Goal: Task Accomplishment & Management: Complete application form

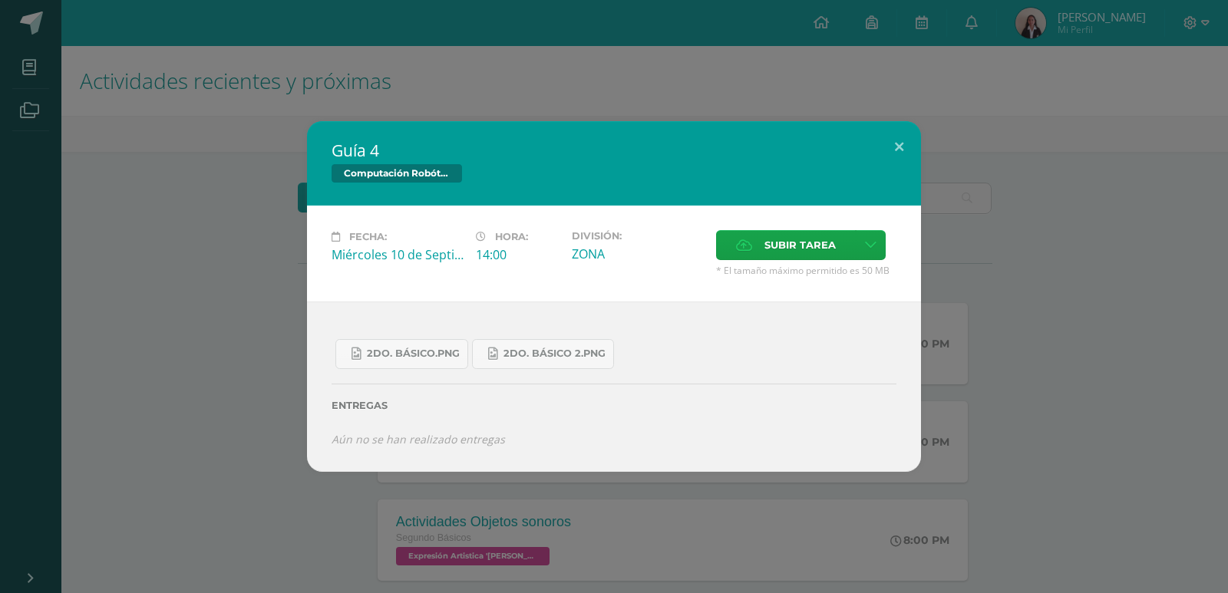
click at [758, 249] on label "Subir tarea" at bounding box center [786, 245] width 140 height 30
click at [0, 0] on input "Subir tarea" at bounding box center [0, 0] width 0 height 0
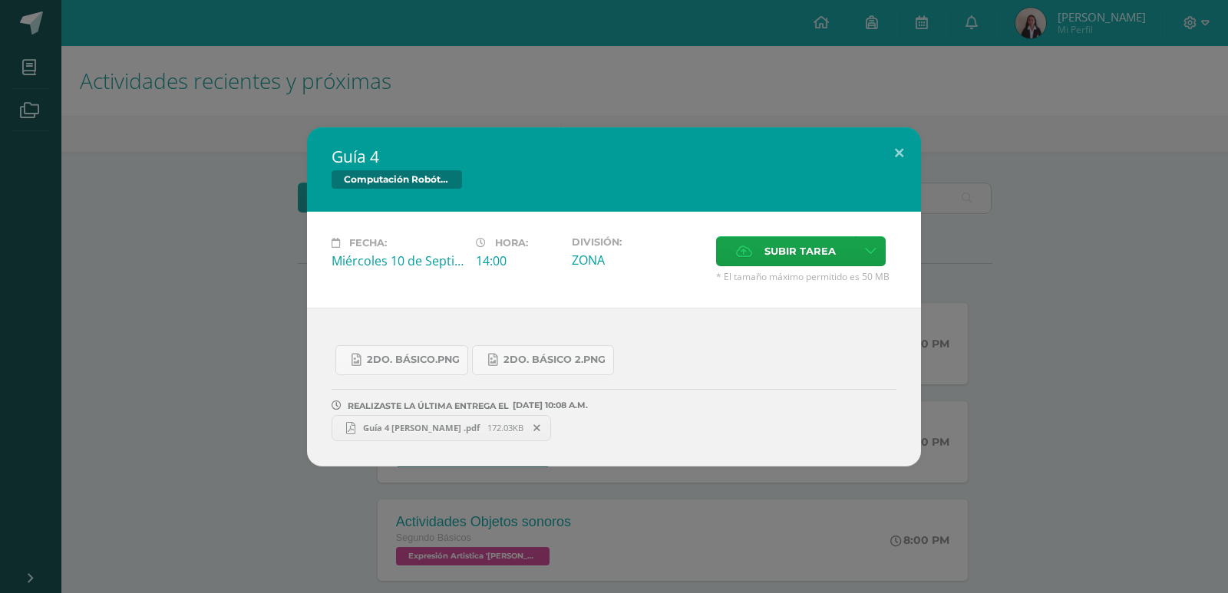
click at [408, 423] on span "Guía 4 [PERSON_NAME] .pdf" at bounding box center [421, 428] width 132 height 12
click at [896, 151] on button at bounding box center [899, 153] width 44 height 52
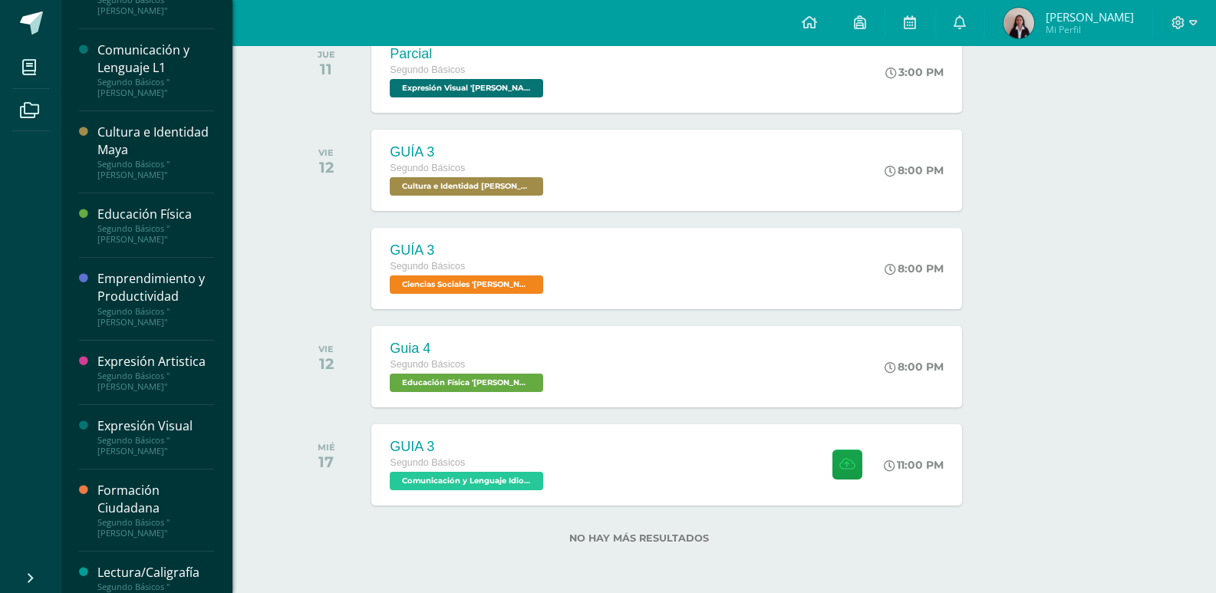
scroll to position [284, 0]
click at [165, 269] on div "Emprendimiento y Productividad" at bounding box center [155, 286] width 117 height 35
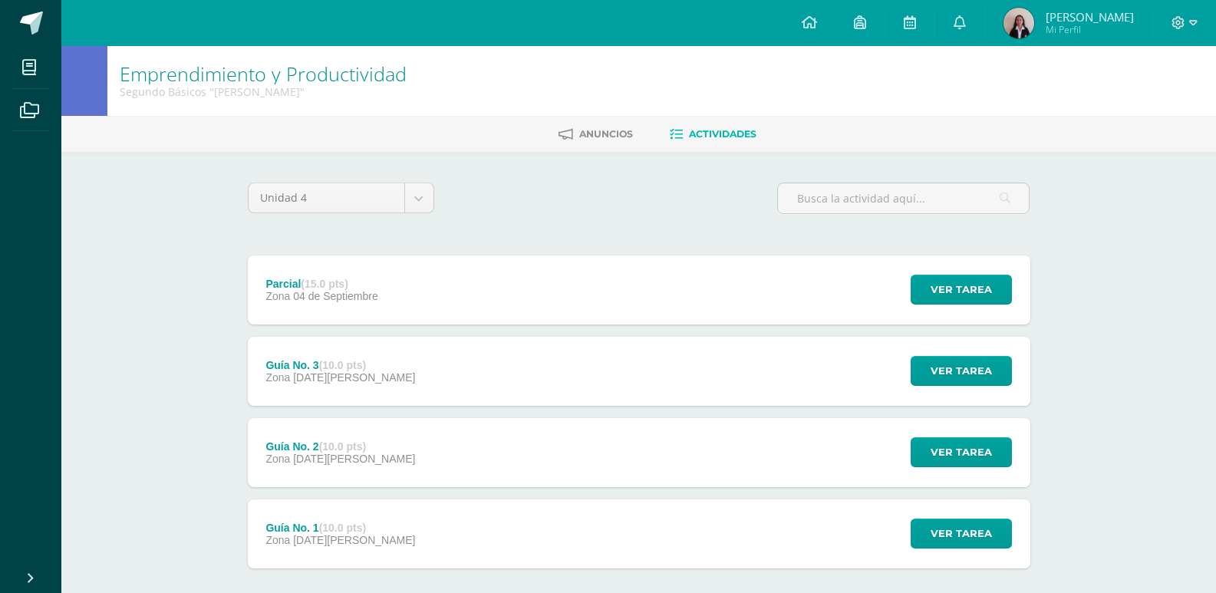
click at [543, 365] on div "Guía No. 3 (10.0 pts) Zona [DATE][PERSON_NAME] Ver tarea Guía No. 3 Emprendimie…" at bounding box center [639, 371] width 783 height 69
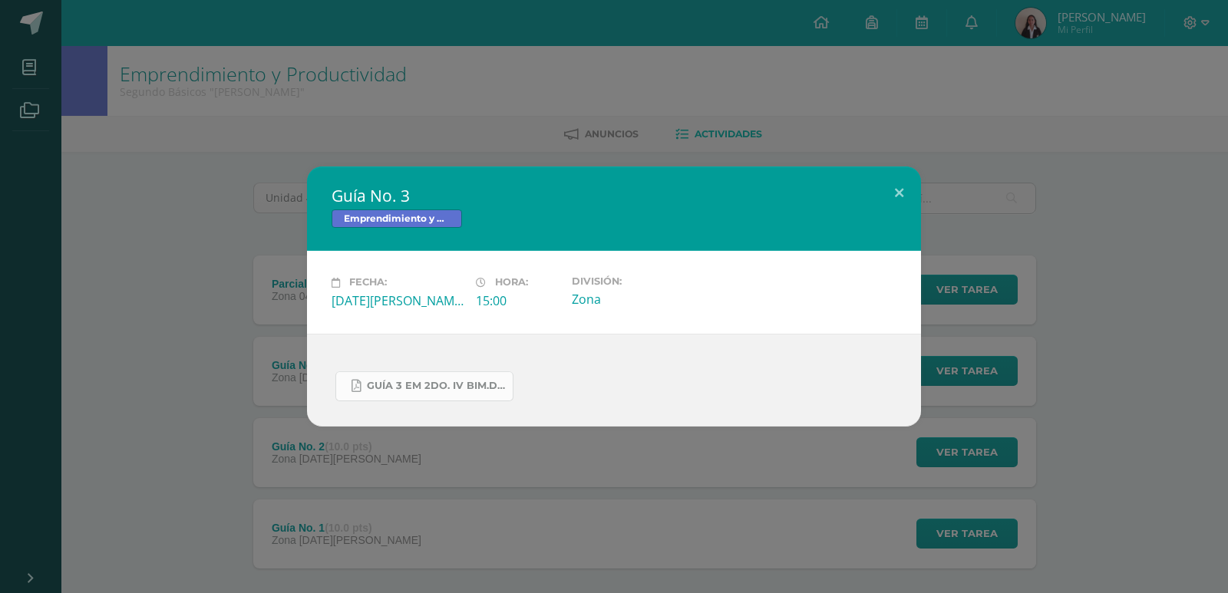
click at [440, 386] on span "GUÍA 3 EM 2DO. IV BIM.docx.pdf" at bounding box center [436, 386] width 138 height 12
